Goal: Communication & Community: Answer question/provide support

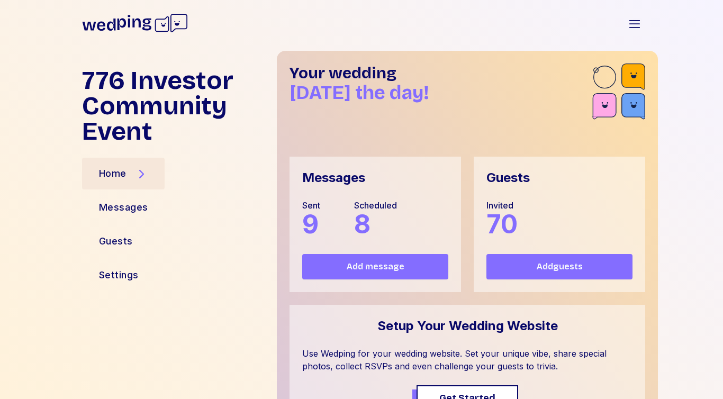
scroll to position [657, 0]
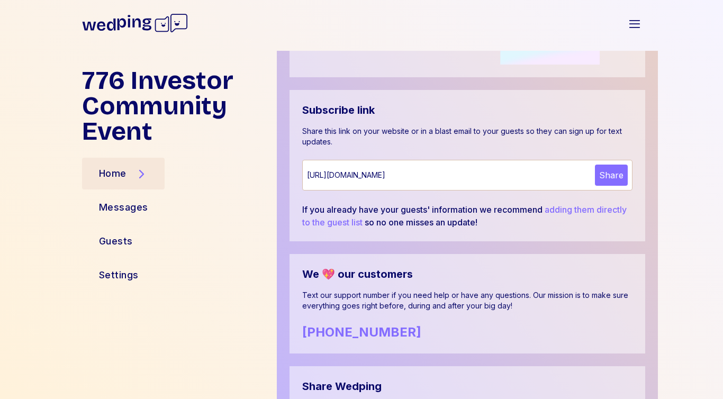
click at [117, 173] on div "Home" at bounding box center [113, 173] width 28 height 15
click at [132, 20] on icon at bounding box center [135, 23] width 106 height 34
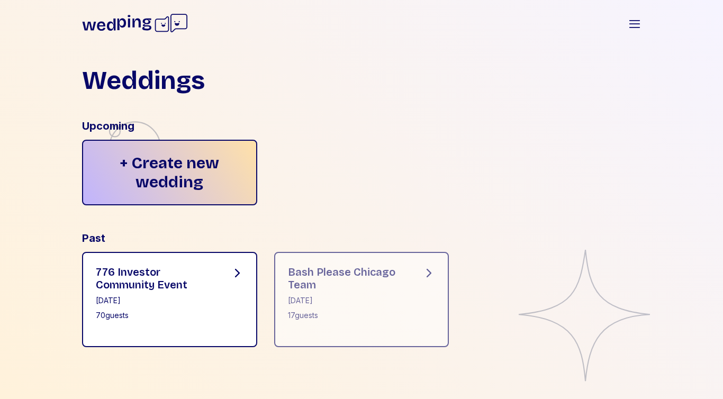
click at [180, 301] on div "[DATE]" at bounding box center [155, 300] width 118 height 11
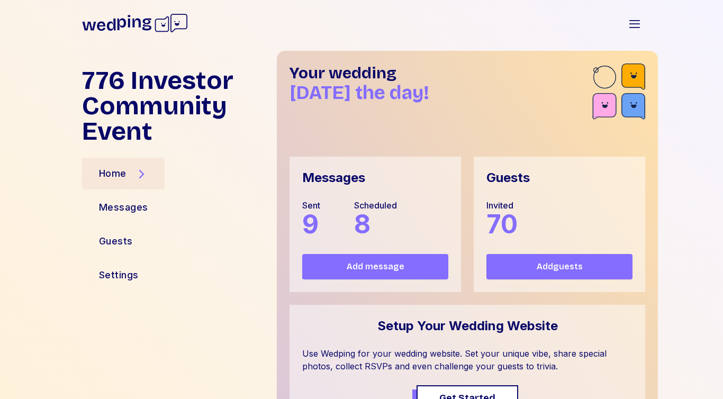
click at [349, 177] on div "Messages" at bounding box center [333, 177] width 63 height 17
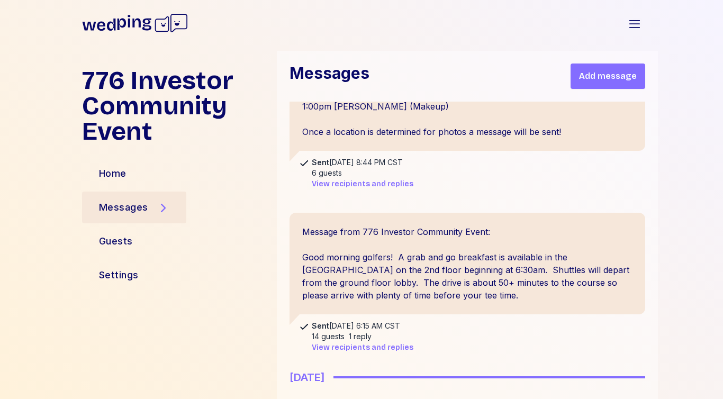
scroll to position [1295, 0]
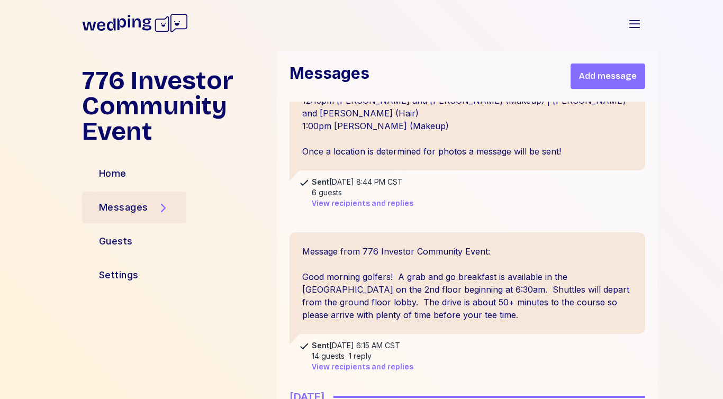
click at [370, 362] on span "View recipients and replies" at bounding box center [363, 367] width 102 height 11
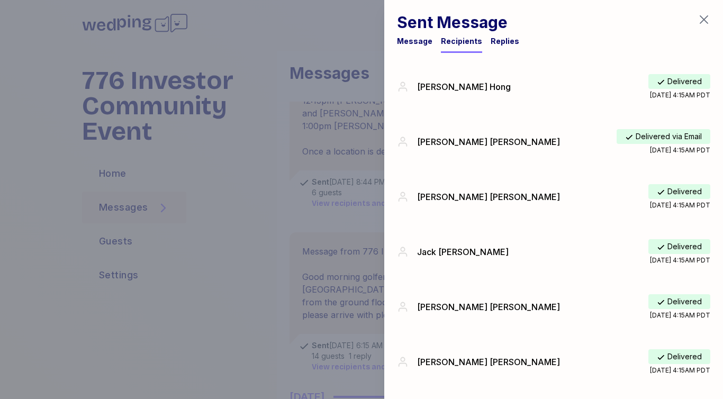
click at [508, 43] on div "Replies" at bounding box center [505, 41] width 29 height 11
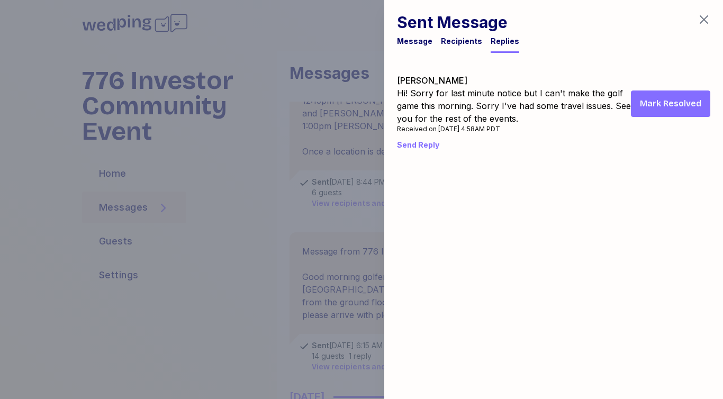
click at [672, 105] on span "Mark Resolved" at bounding box center [670, 103] width 61 height 13
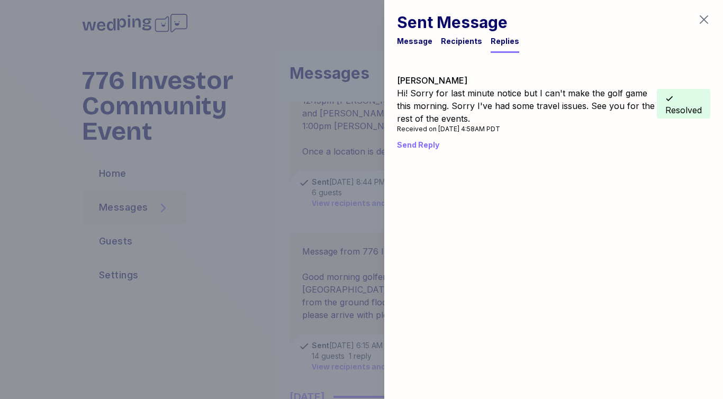
click at [708, 16] on icon "button" at bounding box center [704, 19] width 13 height 13
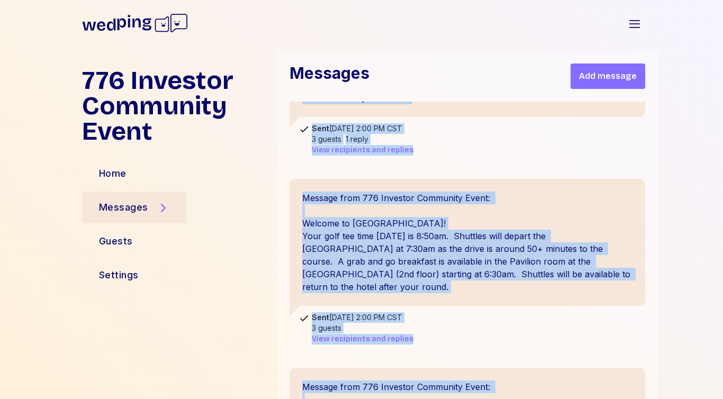
scroll to position [0, 0]
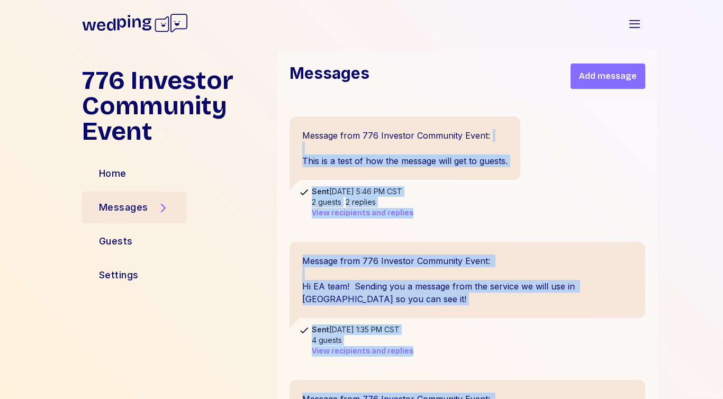
drag, startPoint x: 689, startPoint y: 125, endPoint x: 685, endPoint y: 132, distance: 7.8
click at [685, 132] on div "776 Investor Community Event Home Messages Guests Settings Messages Add message…" at bounding box center [361, 225] width 723 height 348
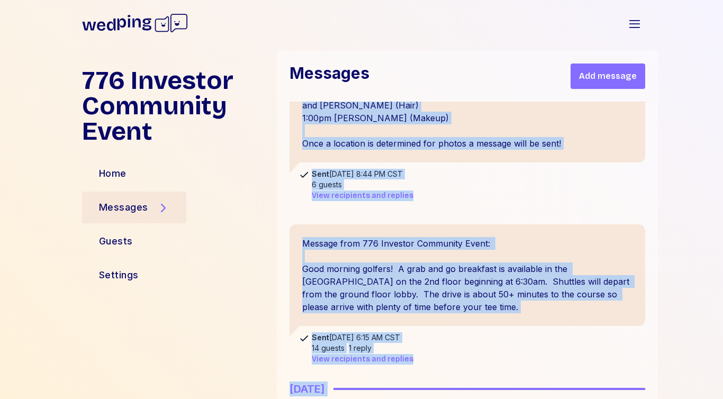
scroll to position [1476, 0]
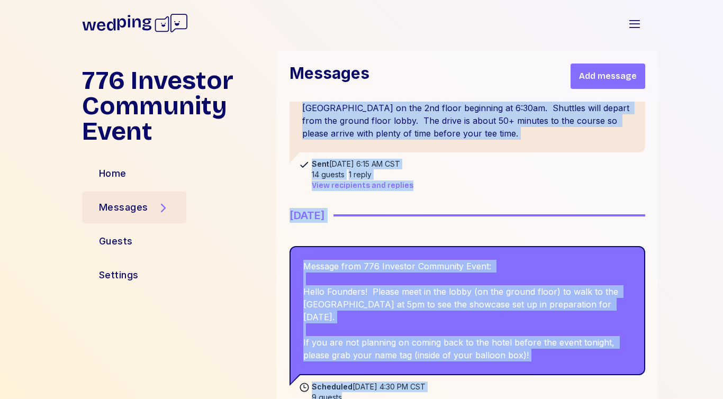
drag, startPoint x: 446, startPoint y: 217, endPoint x: 430, endPoint y: 311, distance: 95.7
click at [430, 311] on div "Message from 776 Investor Community Event: This is a test of how the message wi…" at bounding box center [467, 125] width 381 height 3001
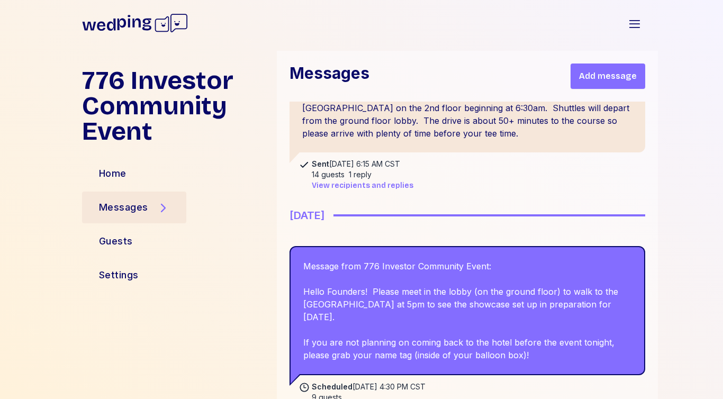
click at [615, 327] on div "Message from 776 Investor Community Event: This is a test of how the message wi…" at bounding box center [467, 125] width 381 height 3001
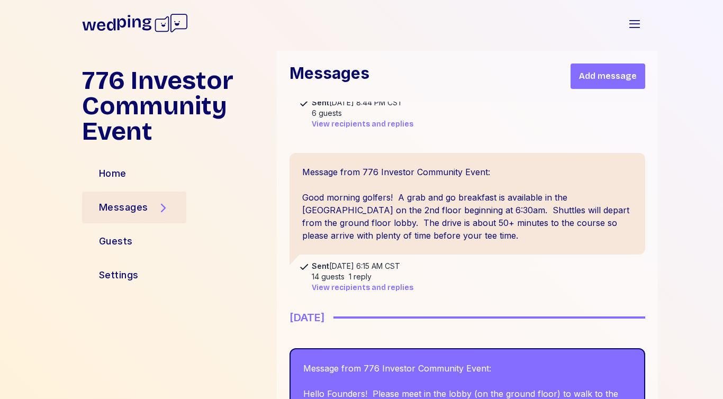
scroll to position [1370, 0]
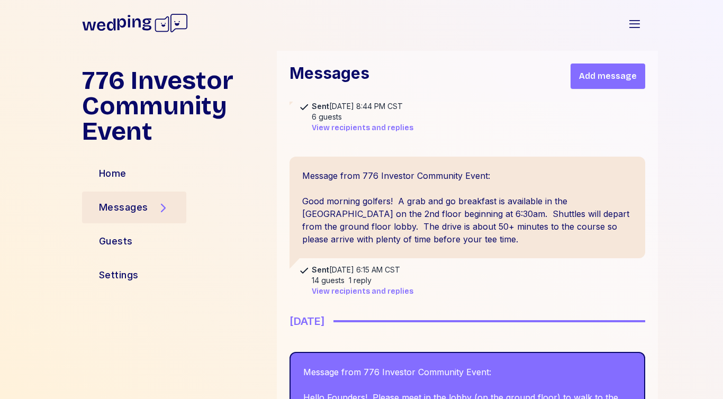
click at [668, 267] on div "776 Investor Community Event Home Messages Guests Settings Messages Add message…" at bounding box center [361, 225] width 723 height 348
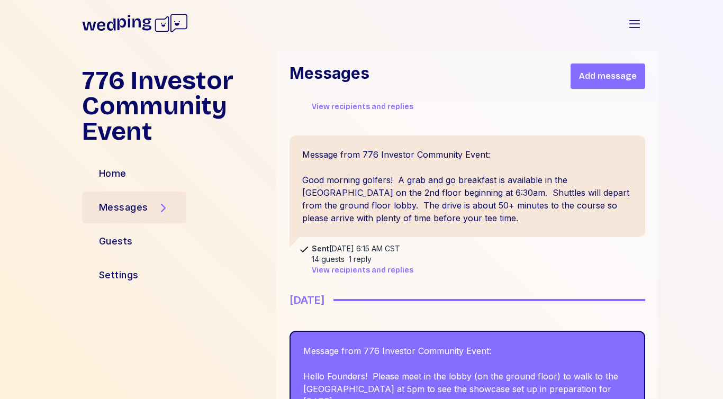
scroll to position [1413, 0]
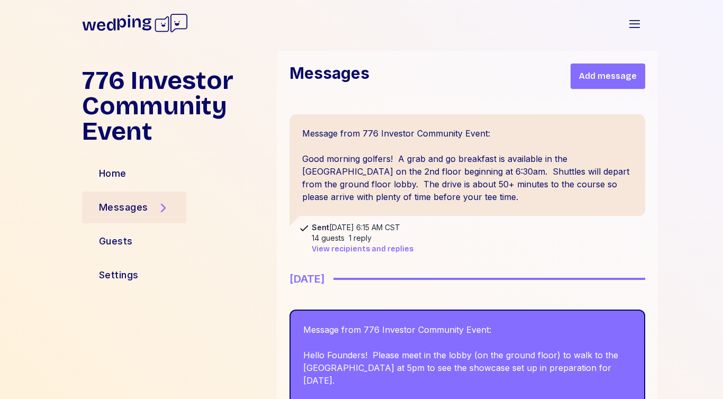
click at [386, 244] on span "View recipients and replies" at bounding box center [363, 249] width 102 height 11
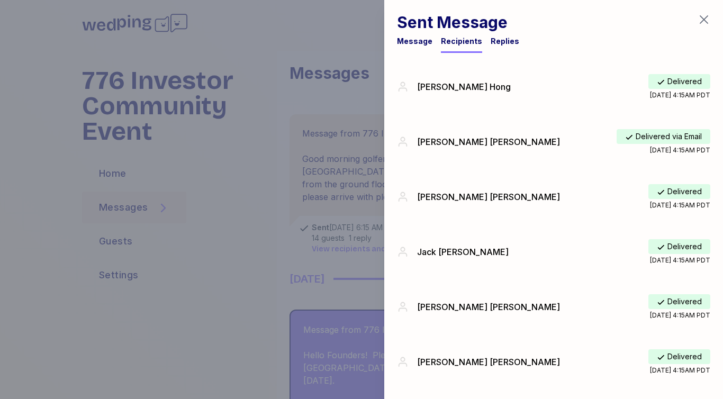
click at [501, 38] on div "Replies" at bounding box center [505, 41] width 29 height 11
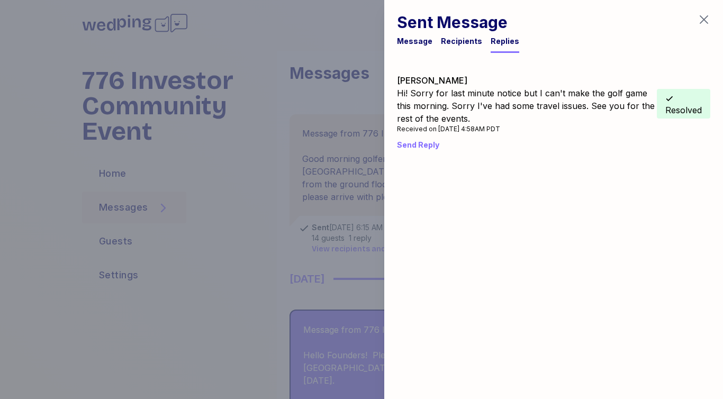
click at [703, 17] on icon "button" at bounding box center [704, 19] width 13 height 13
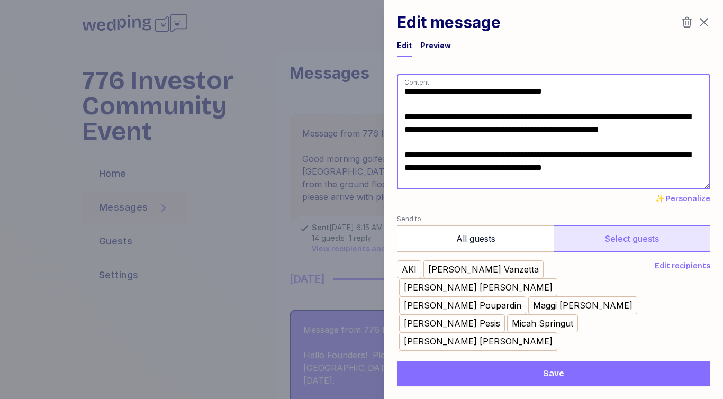
scroll to position [1, 0]
drag, startPoint x: 404, startPoint y: 166, endPoint x: 671, endPoint y: 192, distance: 268.1
click at [671, 192] on div "**********" at bounding box center [553, 139] width 313 height 130
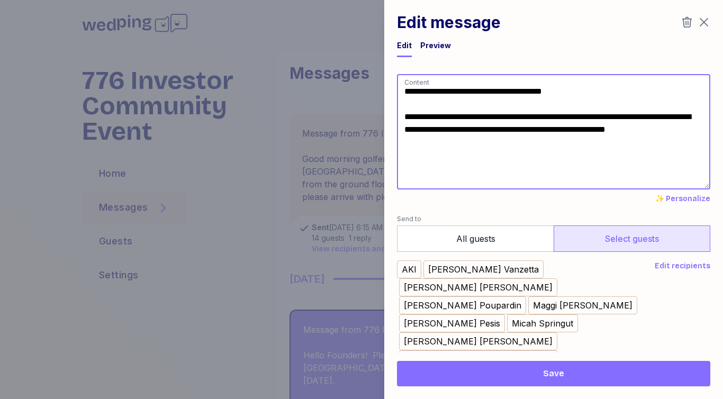
scroll to position [0, 0]
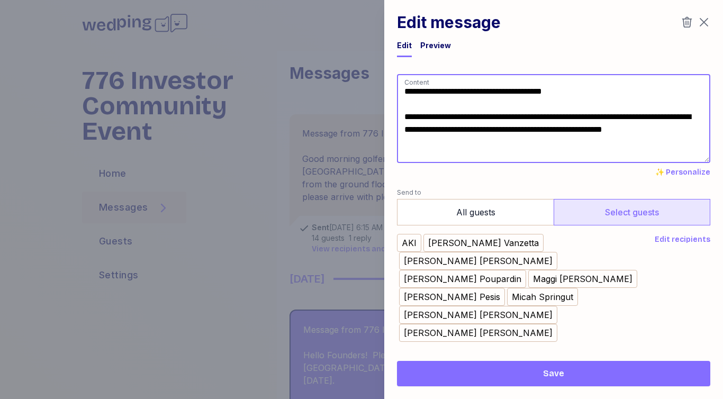
type textarea "**********"
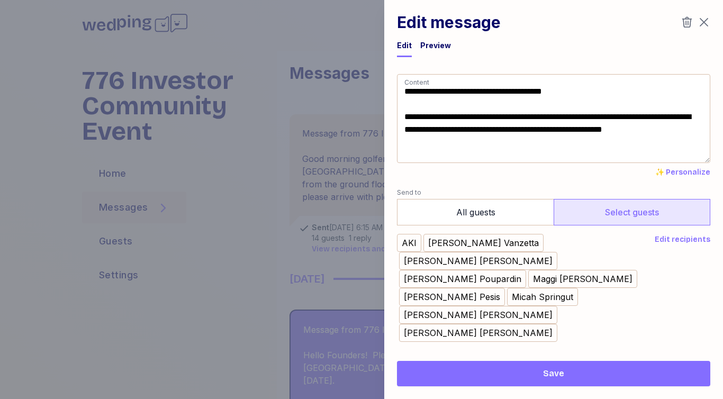
click at [674, 241] on span "Edit recipients" at bounding box center [683, 240] width 56 height 11
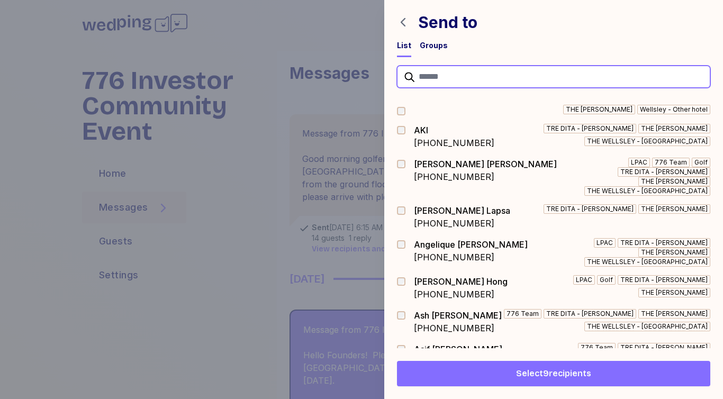
click at [467, 78] on input "text" at bounding box center [553, 77] width 313 height 22
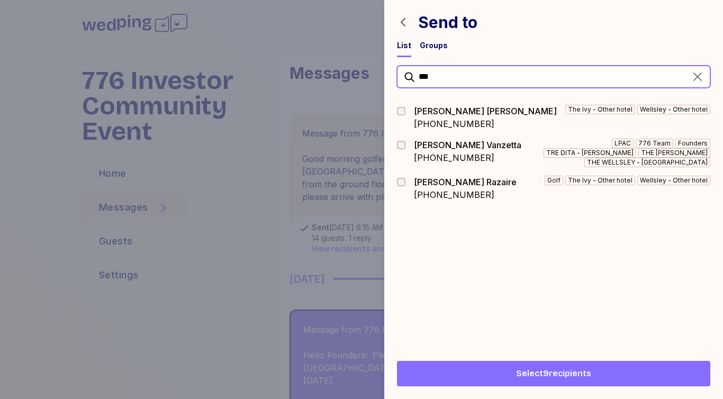
type input "***"
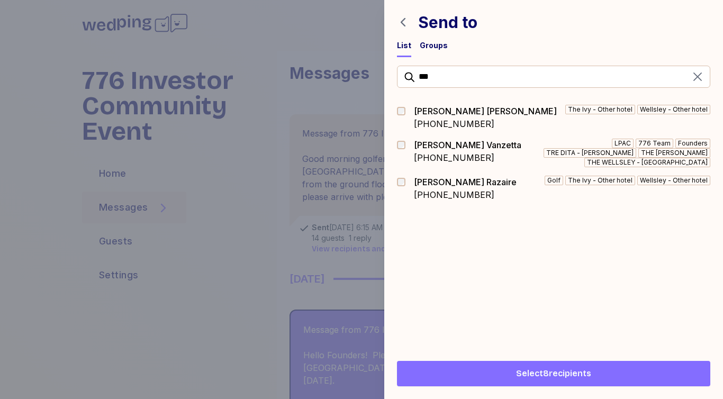
click at [508, 372] on span "Select 8 recipients" at bounding box center [554, 373] width 297 height 13
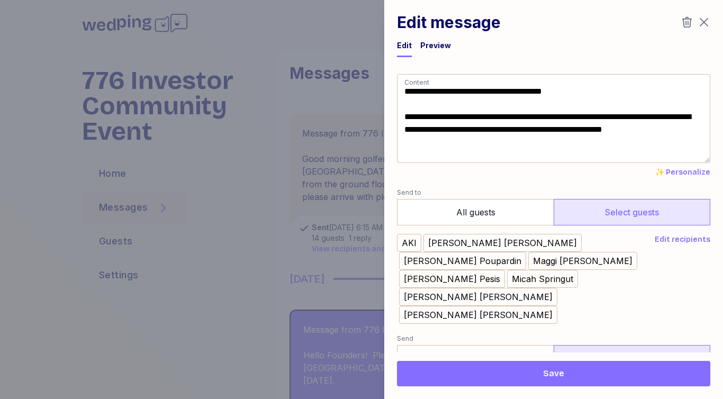
click at [563, 376] on span "Save" at bounding box center [553, 373] width 21 height 13
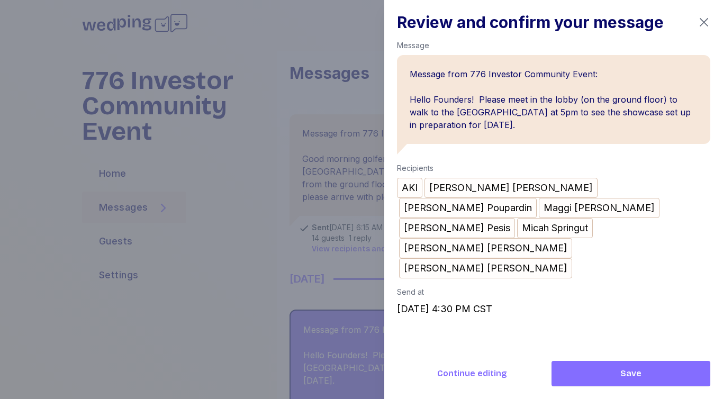
click at [641, 375] on span "Save" at bounding box center [631, 373] width 142 height 13
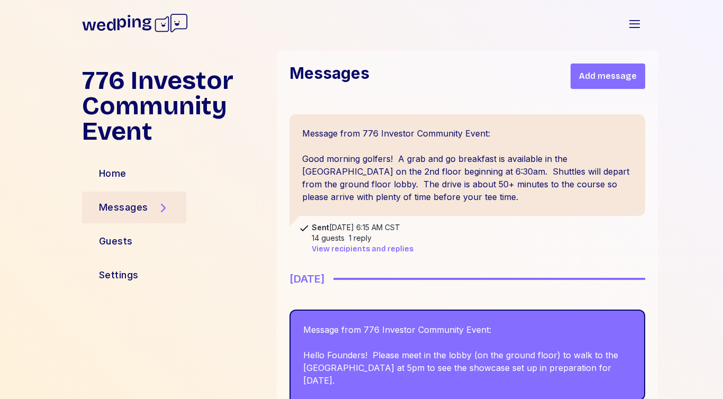
click at [665, 304] on div "776 Investor Community Event Home Messages Guests Settings Messages Add message…" at bounding box center [361, 225] width 723 height 348
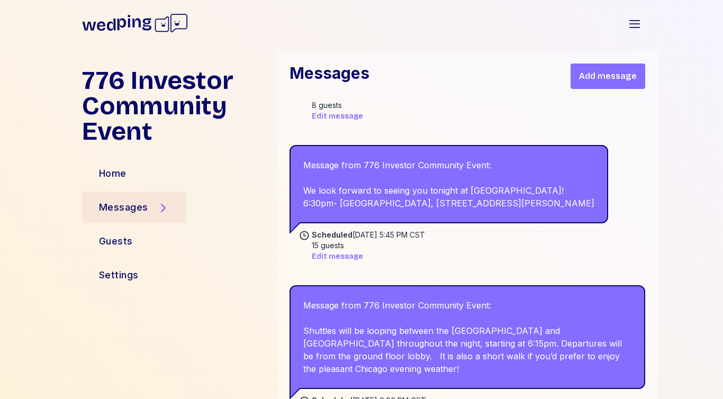
scroll to position [1752, 0]
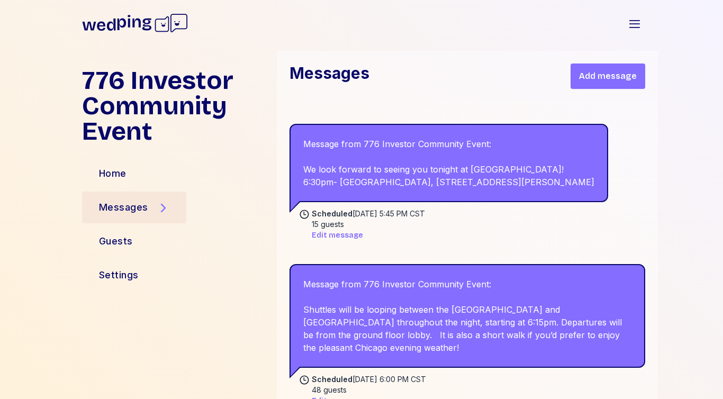
click at [578, 374] on div "Scheduled [DATE] 6:00 PM CST 48 guests Edit message" at bounding box center [477, 390] width 356 height 32
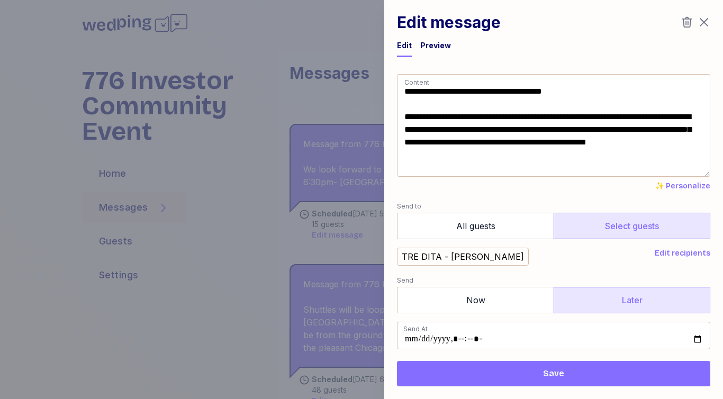
click at [704, 25] on icon "button" at bounding box center [704, 22] width 13 height 13
